Goal: Navigation & Orientation: Find specific page/section

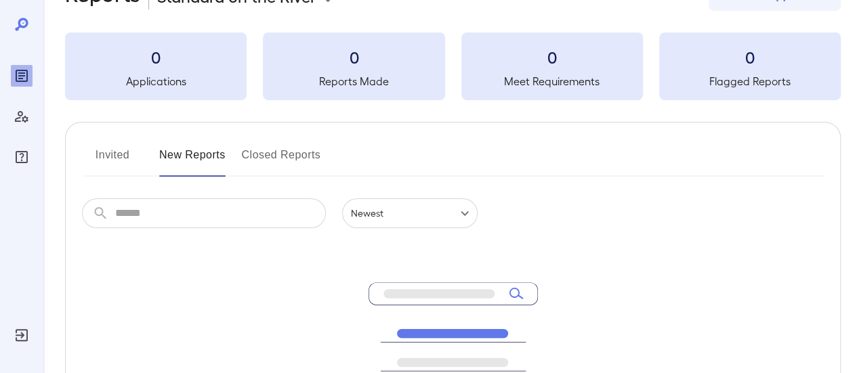
scroll to position [68, 0]
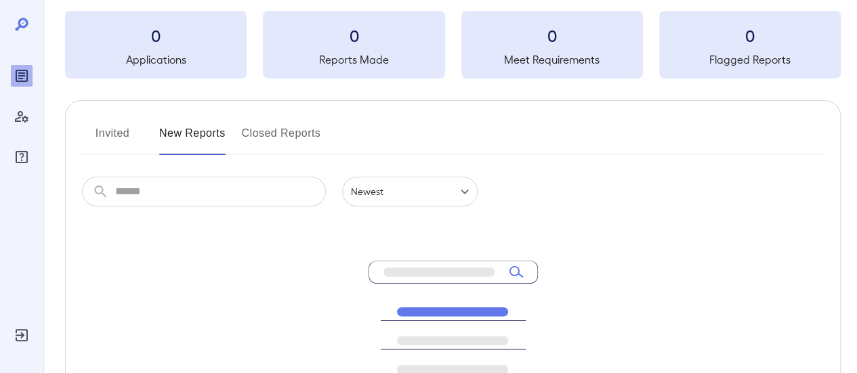
click at [114, 132] on button "Invited" at bounding box center [112, 139] width 61 height 33
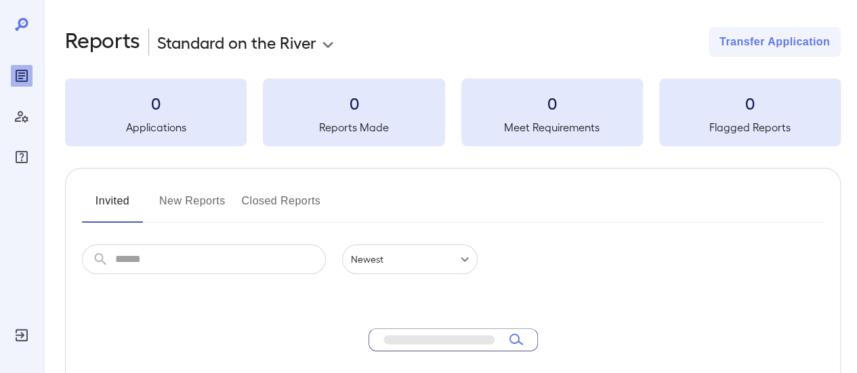
click at [196, 202] on button "New Reports" at bounding box center [192, 206] width 66 height 33
click at [122, 203] on button "Invited" at bounding box center [112, 206] width 61 height 33
click at [203, 205] on button "New Reports" at bounding box center [192, 206] width 66 height 33
click at [108, 203] on button "Invited" at bounding box center [112, 206] width 61 height 33
click at [200, 205] on button "New Reports" at bounding box center [192, 206] width 66 height 33
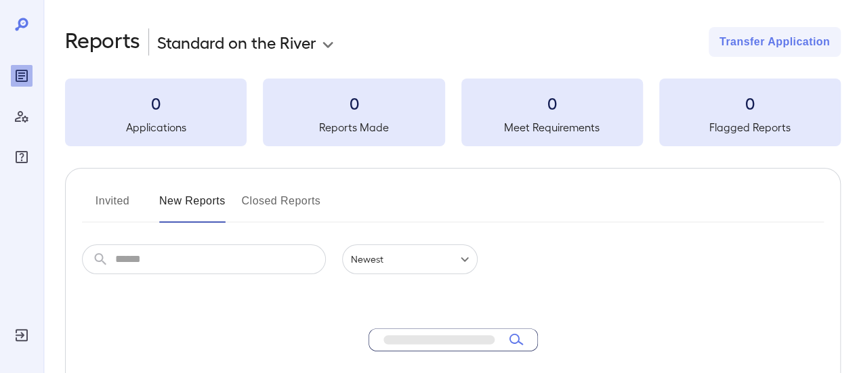
click at [110, 203] on button "Invited" at bounding box center [112, 206] width 61 height 33
